Goal: Find contact information: Find contact information

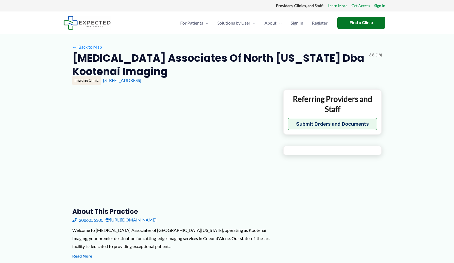
type input "**********"
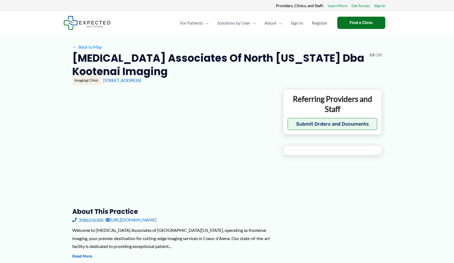
type input "**********"
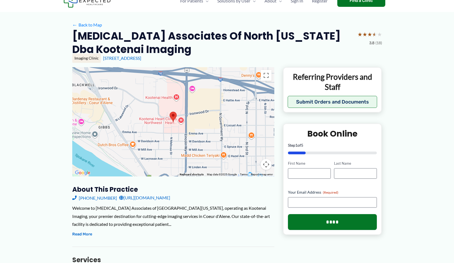
scroll to position [21, 0]
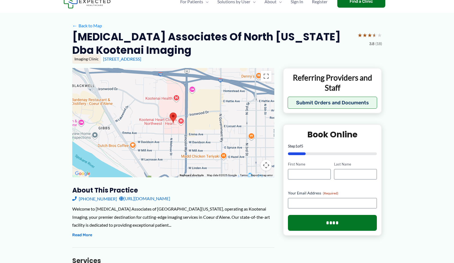
click at [136, 199] on link "[URL][DOMAIN_NAME]" at bounding box center [144, 198] width 51 height 8
